Goal: Transaction & Acquisition: Subscribe to service/newsletter

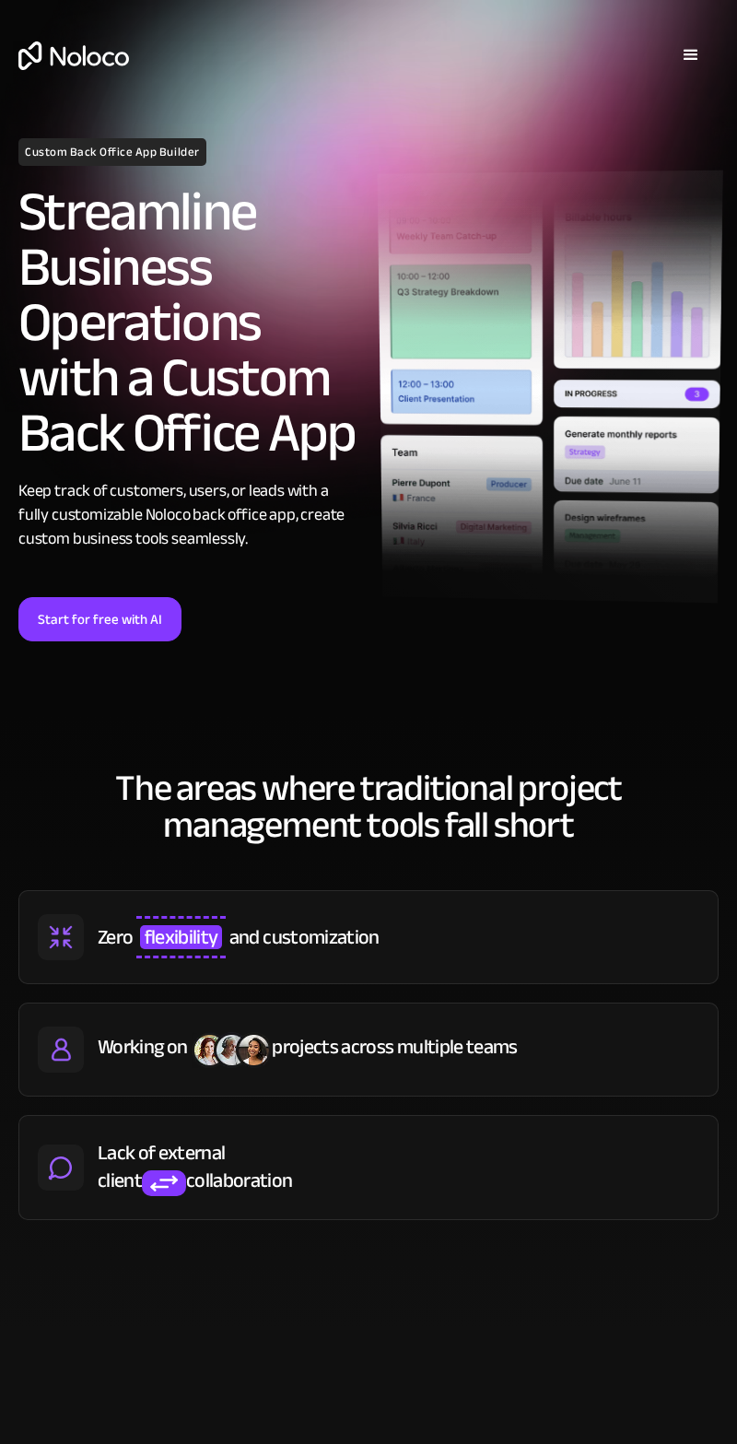
click at [297, 1044] on div "projects across multiple teams" at bounding box center [394, 1047] width 245 height 28
click at [88, 1039] on div "Working on projects across multiple teams" at bounding box center [368, 1049] width 700 height 94
click at [68, 609] on link "Start for free with AI" at bounding box center [99, 619] width 163 height 44
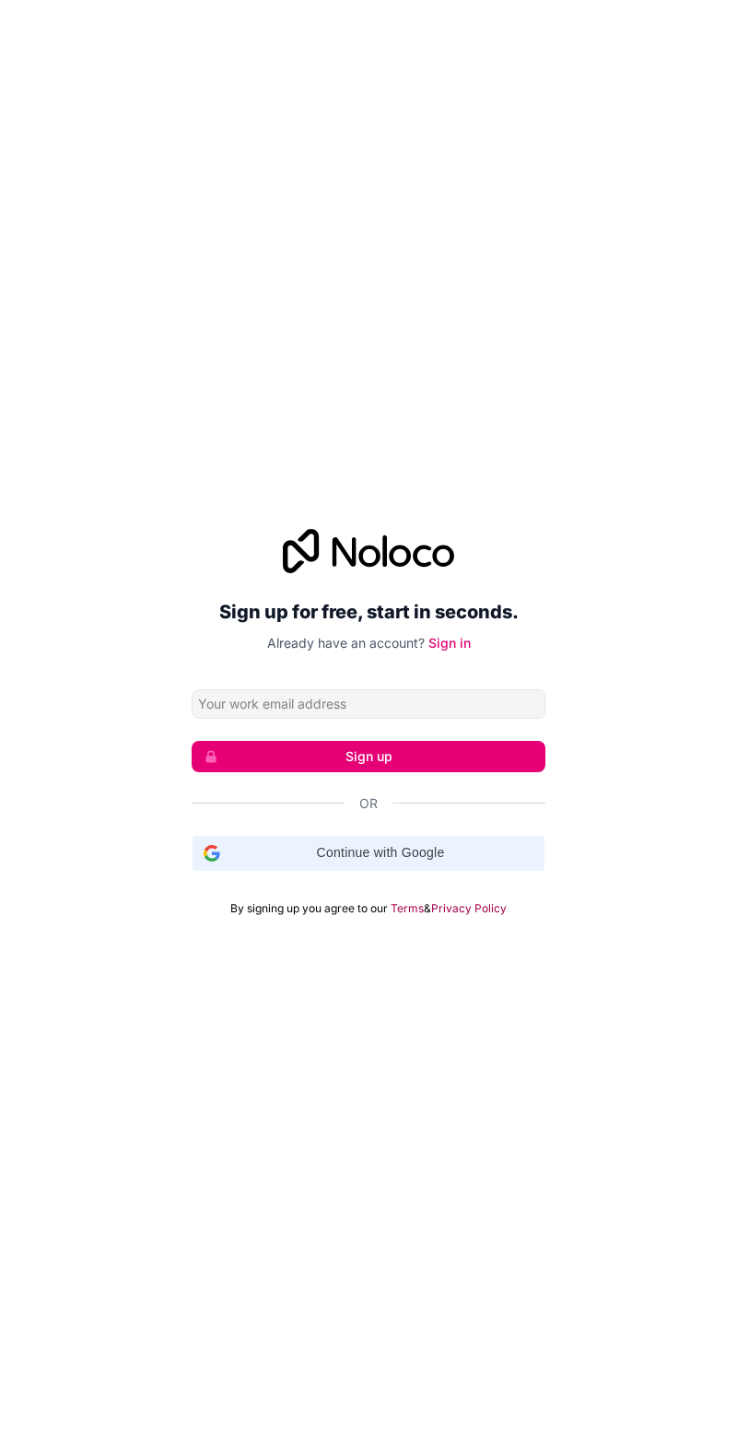
click at [229, 862] on span "Continue with Google" at bounding box center [381, 852] width 306 height 19
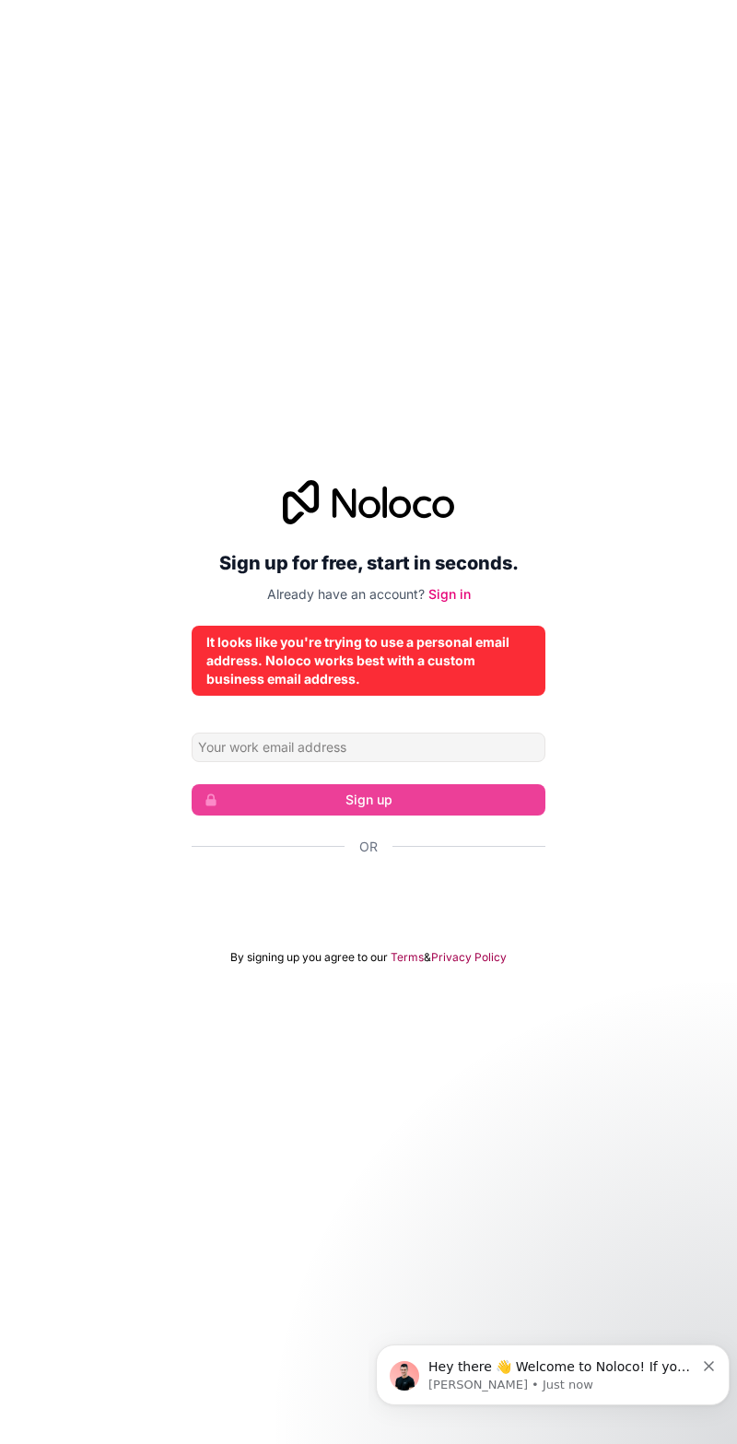
click at [488, 1371] on span "Hey there 👋 Welcome to Noloco! If you have any questions, just reply to this me…" at bounding box center [559, 1385] width 262 height 52
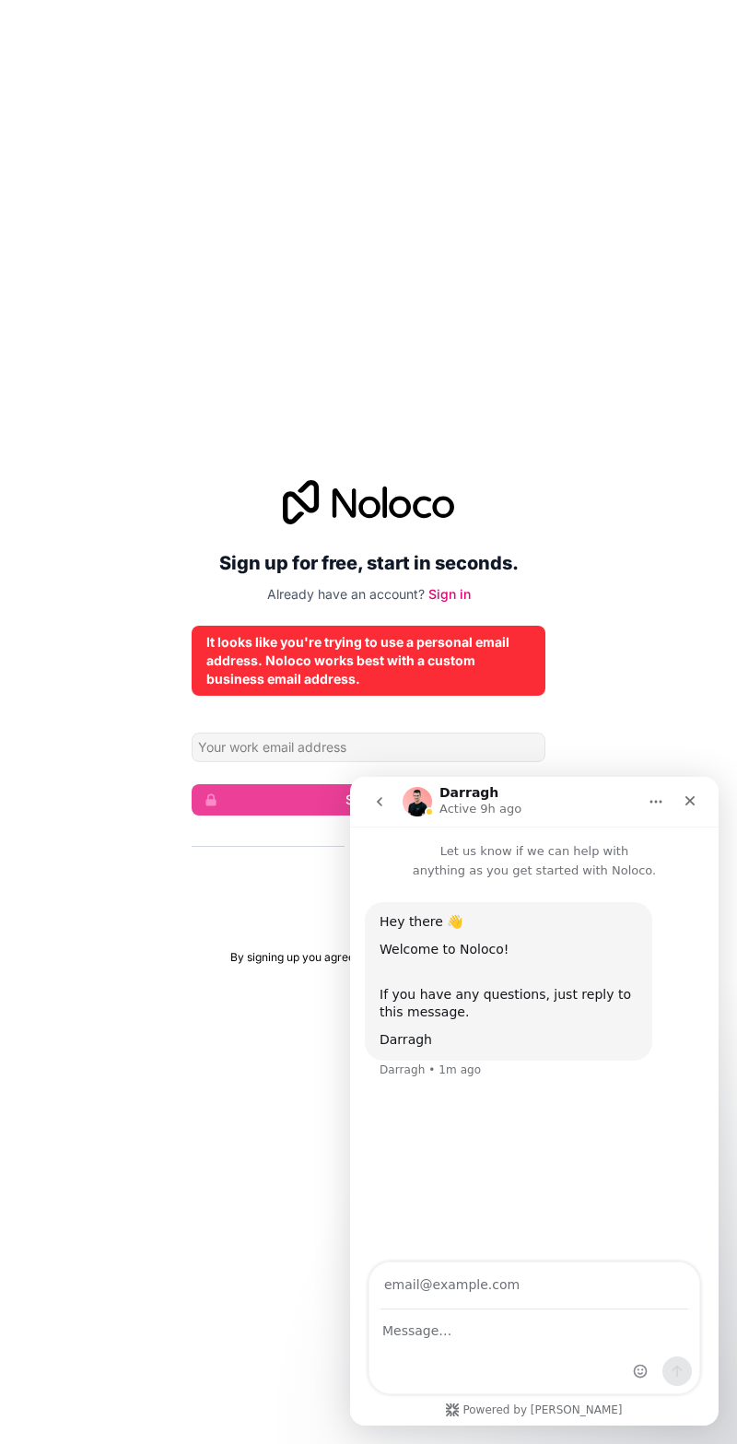
click at [301, 1271] on div "Sign up for free, start in seconds. Already have an account? Sign in It looks l…" at bounding box center [368, 722] width 737 height 1444
click at [699, 789] on div "Close" at bounding box center [689, 800] width 33 height 33
